Goal: Information Seeking & Learning: Learn about a topic

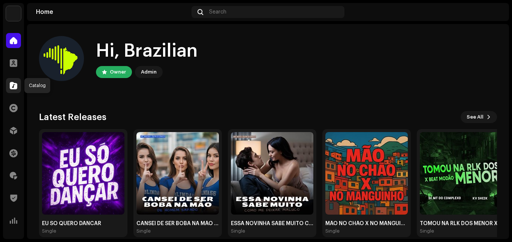
click at [16, 86] on span at bounding box center [13, 85] width 7 height 6
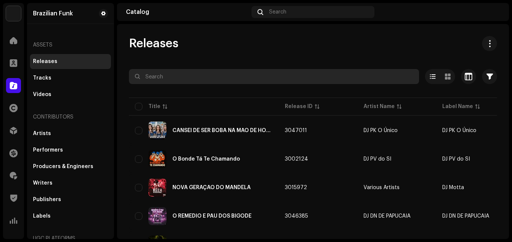
click at [160, 73] on input "text" at bounding box center [274, 76] width 290 height 15
paste input "7316480036136"
type input "7316480036136"
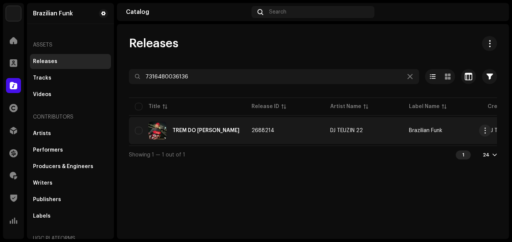
click at [190, 133] on div "TREM DO [PERSON_NAME]" at bounding box center [187, 130] width 105 height 18
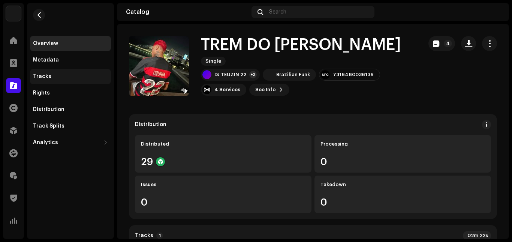
click at [57, 75] on div "Tracks" at bounding box center [70, 76] width 75 height 6
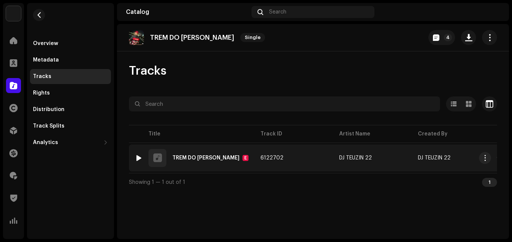
click at [137, 160] on div at bounding box center [139, 158] width 6 height 6
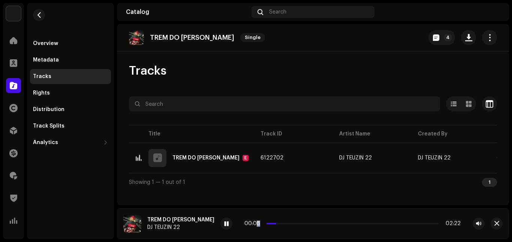
drag, startPoint x: 259, startPoint y: 224, endPoint x: 248, endPoint y: 224, distance: 10.5
click at [248, 224] on div "00:08 02:22" at bounding box center [352, 223] width 216 height 6
click at [266, 223] on span at bounding box center [271, 222] width 11 height 1
drag, startPoint x: 261, startPoint y: 223, endPoint x: 254, endPoint y: 224, distance: 7.2
click at [254, 224] on div "00:00 02:22" at bounding box center [352, 223] width 216 height 6
